Goal: Task Accomplishment & Management: Use online tool/utility

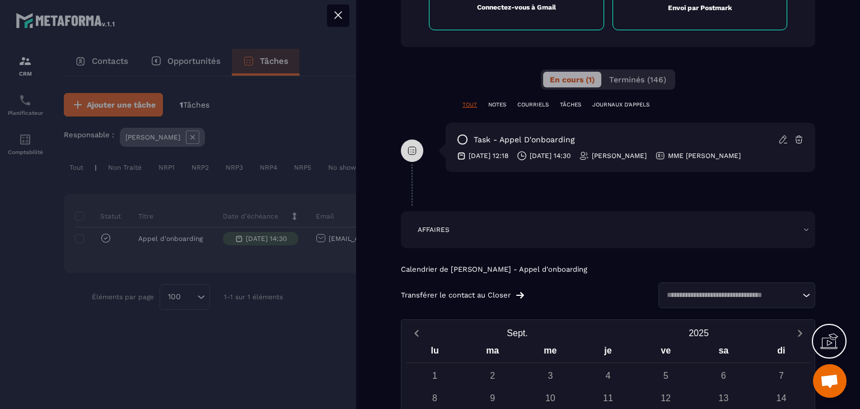
scroll to position [728, 0]
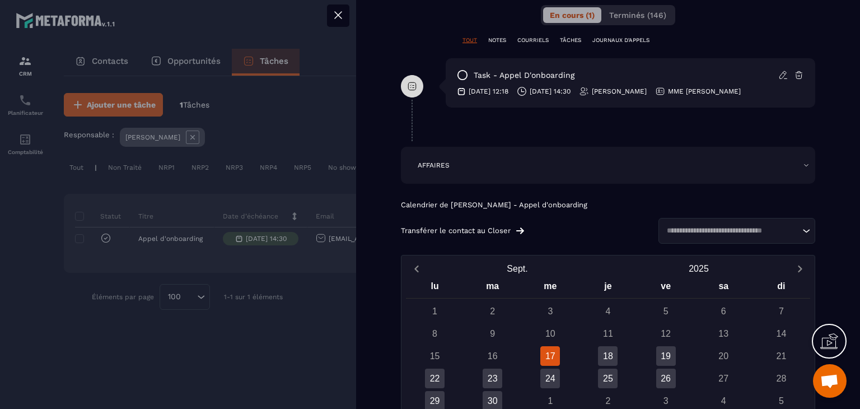
click at [570, 38] on p "TÂCHES" at bounding box center [570, 40] width 21 height 8
click at [658, 5] on div "En cours (1) Terminés (146)" at bounding box center [608, 15] width 134 height 20
click at [651, 10] on button "Terminés (146)" at bounding box center [638, 15] width 71 height 16
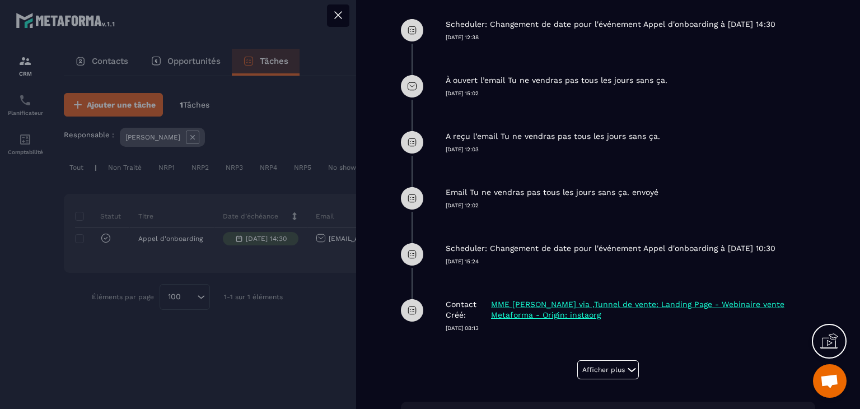
scroll to position [840, 0]
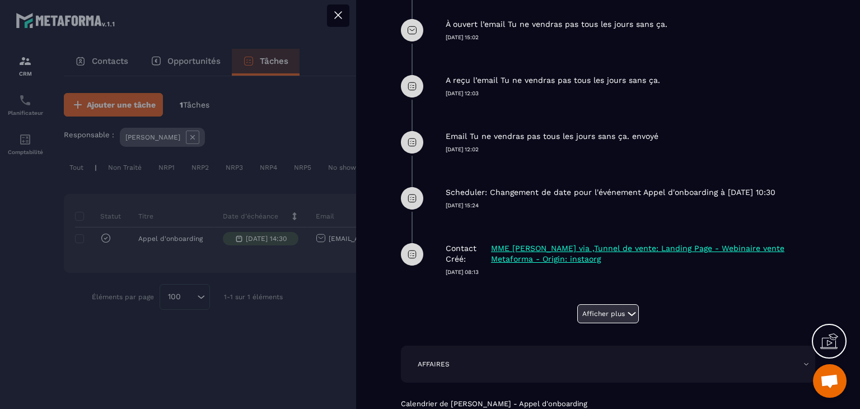
click at [628, 313] on icon at bounding box center [632, 314] width 8 height 4
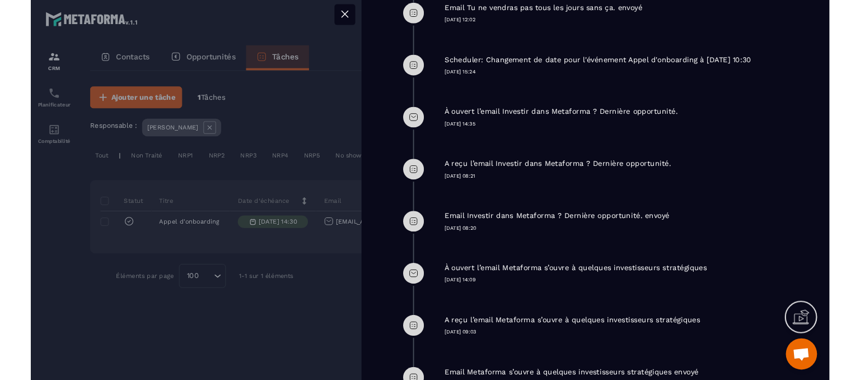
scroll to position [896, 0]
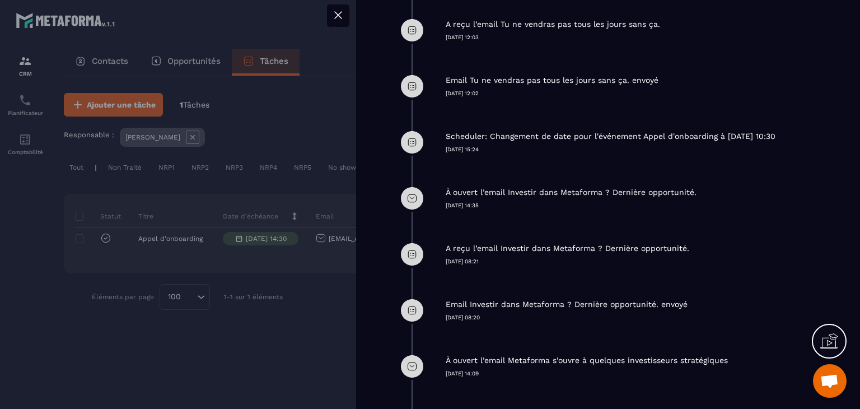
click at [342, 18] on icon at bounding box center [338, 14] width 13 height 13
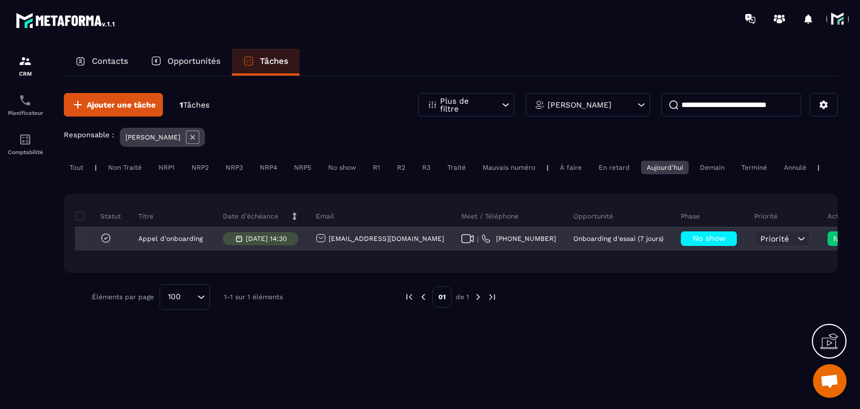
click at [453, 243] on div "| [PHONE_NUMBER]" at bounding box center [509, 239] width 112 height 22
click at [462, 243] on icon at bounding box center [468, 238] width 12 height 9
drag, startPoint x: 410, startPoint y: 252, endPoint x: 325, endPoint y: 251, distance: 84.6
click at [325, 250] on div "[EMAIL_ADDRESS][DOMAIN_NAME]" at bounding box center [381, 239] width 146 height 22
copy p "[EMAIL_ADDRESS][DOMAIN_NAME]"
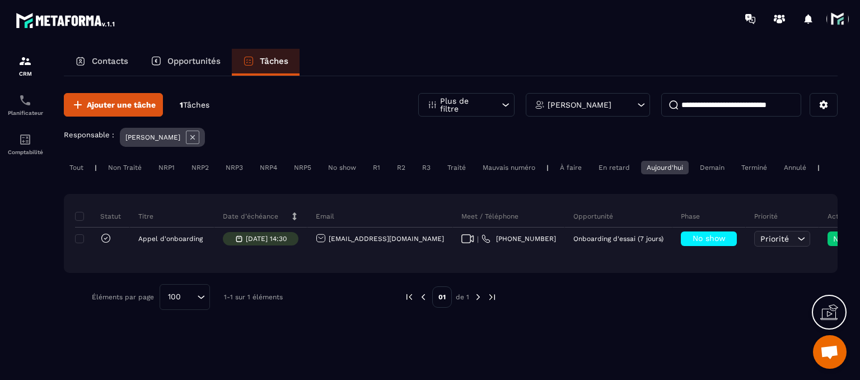
click at [836, 21] on span at bounding box center [838, 19] width 22 height 22
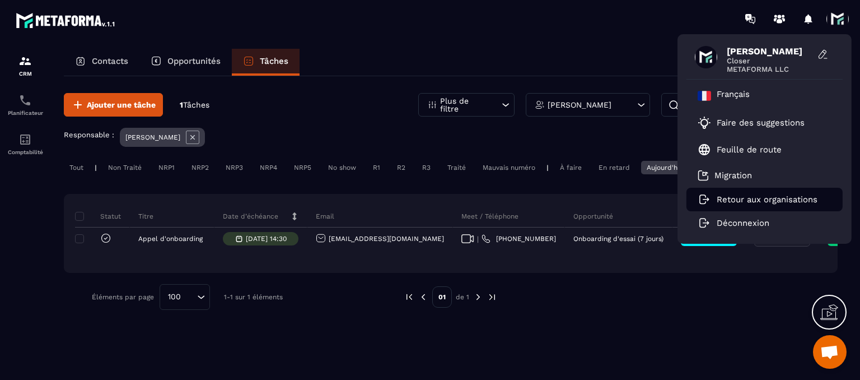
click at [762, 196] on p "Retour aux organisations" at bounding box center [767, 199] width 101 height 10
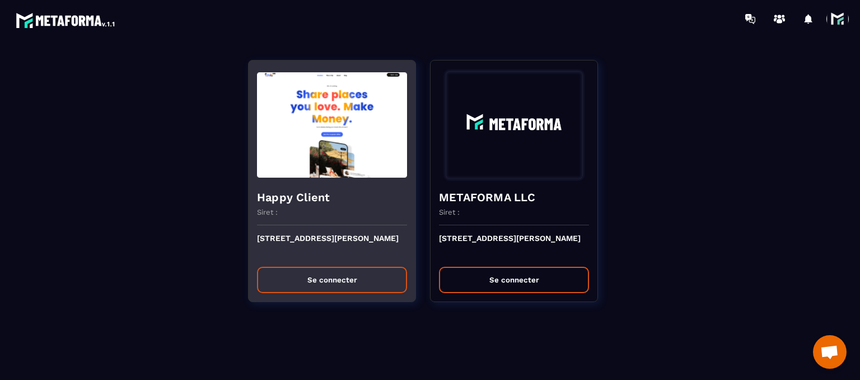
click at [334, 277] on button "Se connecter" at bounding box center [332, 280] width 150 height 26
